Goal: Obtain resource: Obtain resource

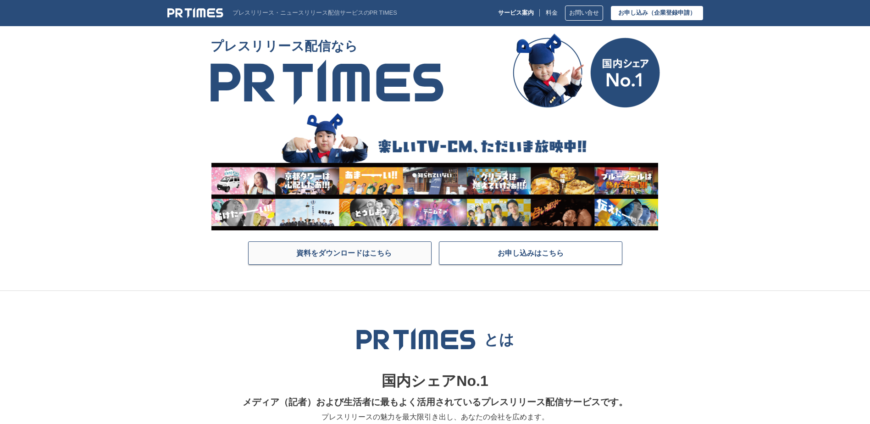
click at [386, 254] on span "資料をダウンロードはこちら" at bounding box center [343, 252] width 95 height 9
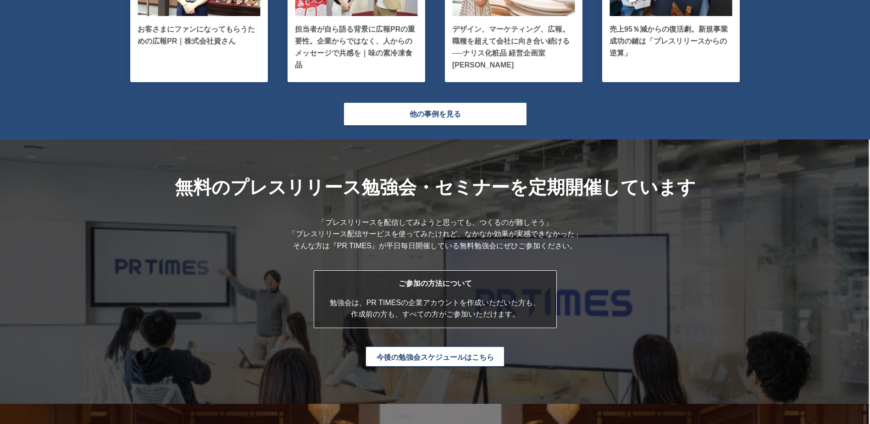
scroll to position [2109, 0]
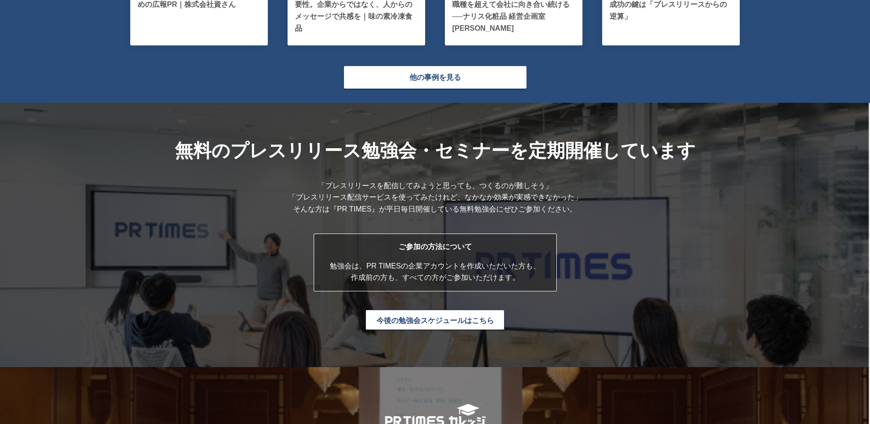
drag, startPoint x: 312, startPoint y: 184, endPoint x: 608, endPoint y: 210, distance: 296.8
click at [608, 210] on div "無料のプレスリリース勉強会・ セミナーを定期開催しています 「プレスリリースを配信してみようと思っても、つくるのが難しそう」 「プレスリリース配信サービスを使…" at bounding box center [435, 235] width 870 height 264
drag, startPoint x: 608, startPoint y: 210, endPoint x: 595, endPoint y: 279, distance: 69.5
click at [595, 279] on div "無料のプレスリリース勉強会・ セミナーを定期開催しています 「プレスリリースを配信してみようと思っても、つくるのが難しそう」 「プレスリリース配信サービスを使…" at bounding box center [435, 235] width 870 height 264
click at [484, 320] on link "今後の勉強会スケジュールはこちら" at bounding box center [434, 319] width 139 height 20
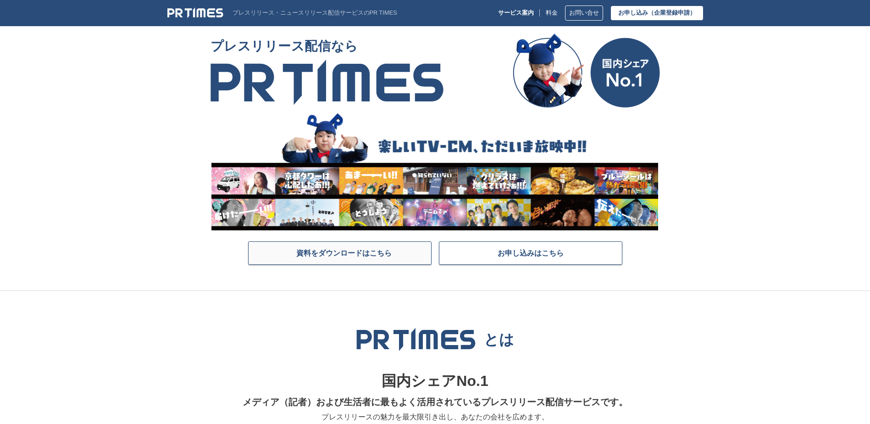
click at [316, 264] on link "資料をダウンロードはこちら" at bounding box center [339, 252] width 183 height 23
click at [185, 14] on img at bounding box center [195, 12] width 56 height 11
